Goal: Task Accomplishment & Management: Manage account settings

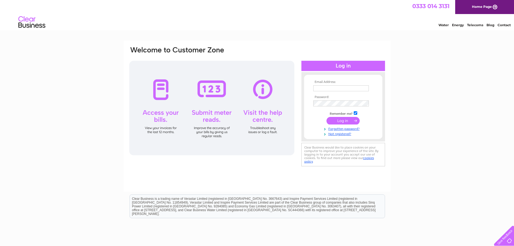
type input "kilnfarmmotors@gmail.com"
click at [346, 121] on input "submit" at bounding box center [343, 121] width 33 height 8
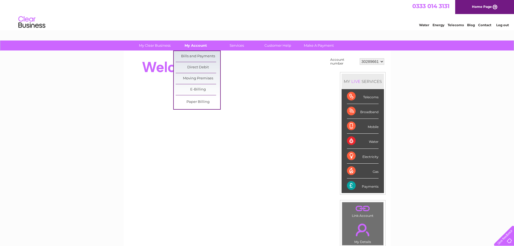
click at [194, 45] on link "My Account" at bounding box center [196, 45] width 45 height 10
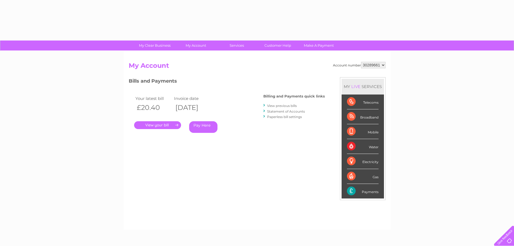
click at [193, 54] on div "Account number 30289661 My Account MY LIVE SERVICES Telecoms Broadband Mobile W…" at bounding box center [257, 140] width 267 height 179
